Goal: Task Accomplishment & Management: Manage account settings

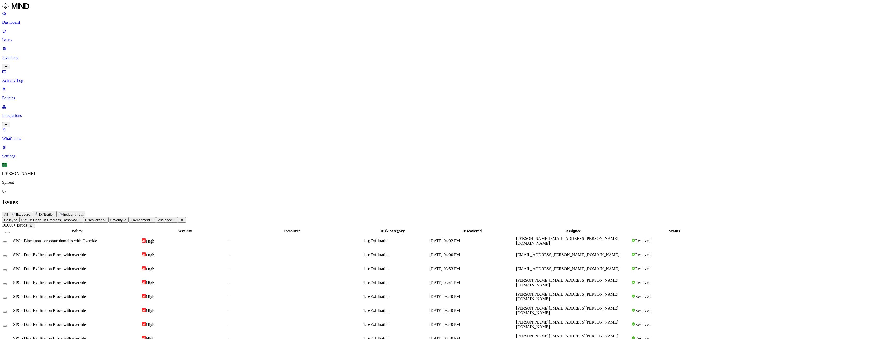
click at [81, 218] on icon "button" at bounding box center [79, 219] width 4 height 3
click at [93, 42] on button "button" at bounding box center [95, 41] width 4 height 5
click at [93, 73] on button "button" at bounding box center [95, 75] width 4 height 5
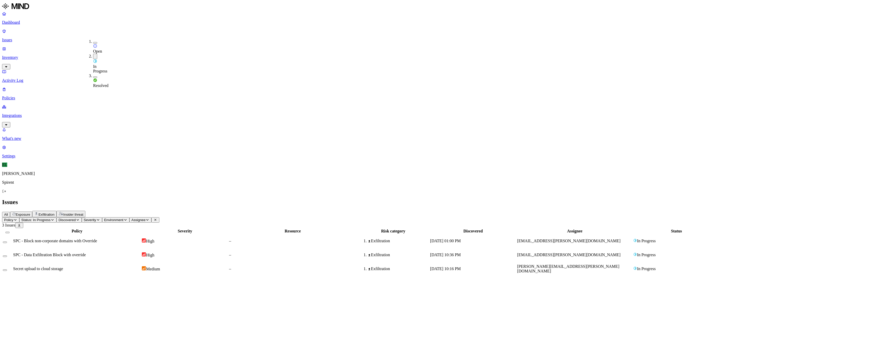
click at [424, 228] on div "Policy Severity Resource Risk category Discovered Assignee Status SPC - Block n…" at bounding box center [442, 252] width 881 height 48
click at [7, 241] on button "Select row" at bounding box center [5, 242] width 4 height 2
click at [97, 239] on span "SPC - Block non-corporate domains with Override" at bounding box center [55, 241] width 84 height 4
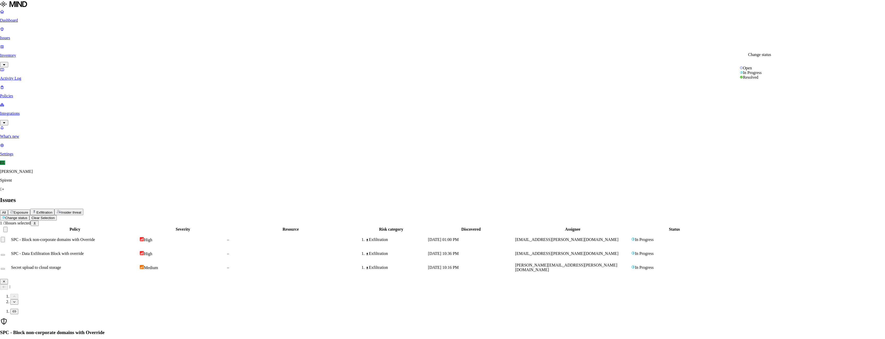
select select "Custom Reason"
type textarea "User provided details of query and it was to assist draft an email"
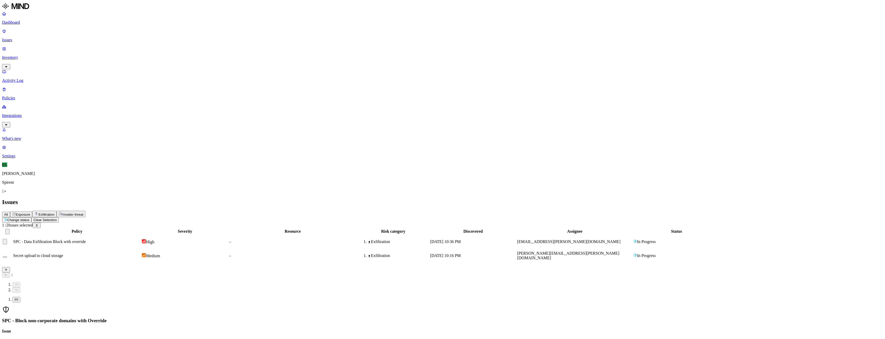
click at [8, 268] on icon "button" at bounding box center [6, 269] width 4 height 3
